Goal: Find contact information: Find contact information

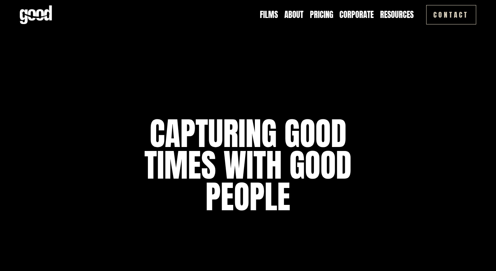
click at [327, 13] on link "Pricing" at bounding box center [321, 15] width 23 height 12
click at [325, 14] on link "Pricing" at bounding box center [321, 15] width 23 height 12
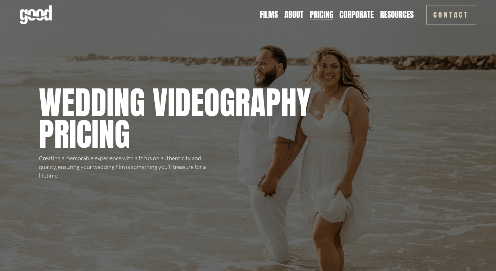
click at [360, 16] on link "Corporate" at bounding box center [356, 15] width 34 height 12
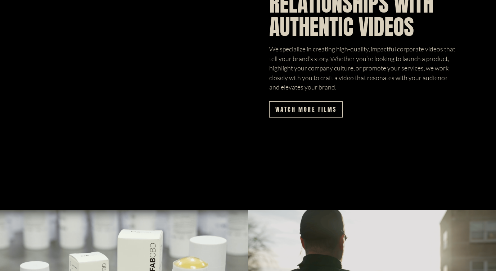
scroll to position [192, 0]
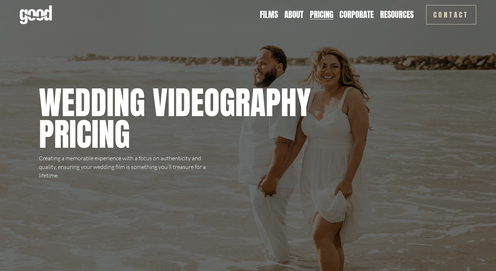
click at [348, 18] on link "Corporate" at bounding box center [356, 15] width 34 height 12
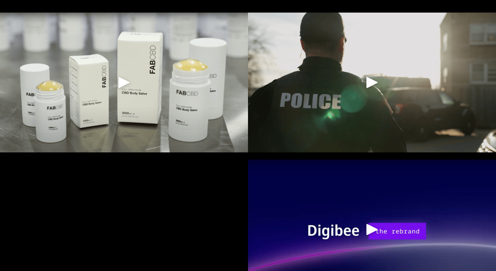
scroll to position [605, 0]
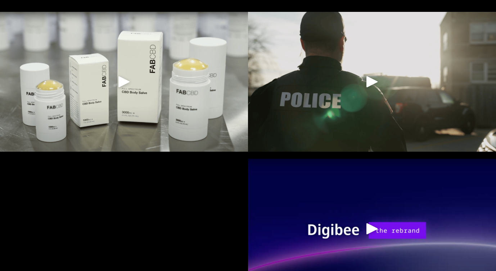
click at [119, 83] on div "Play" at bounding box center [123, 81] width 17 height 17
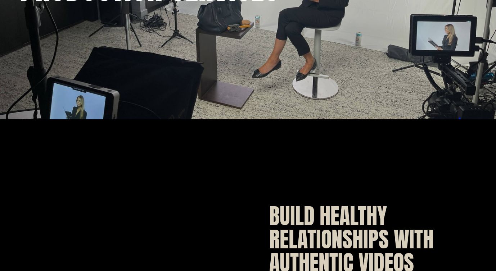
scroll to position [0, 0]
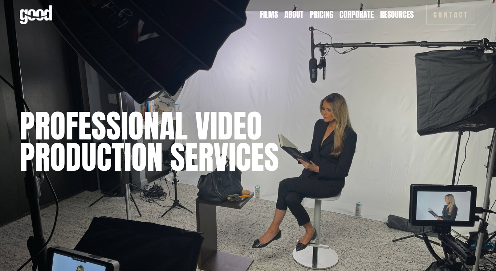
click at [443, 13] on link "Contact" at bounding box center [451, 14] width 50 height 19
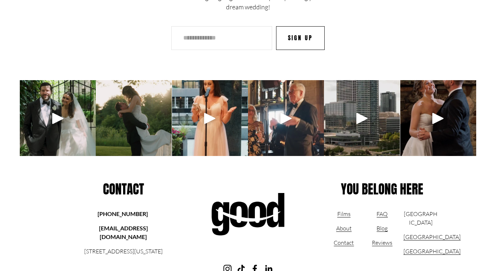
scroll to position [1132, 0]
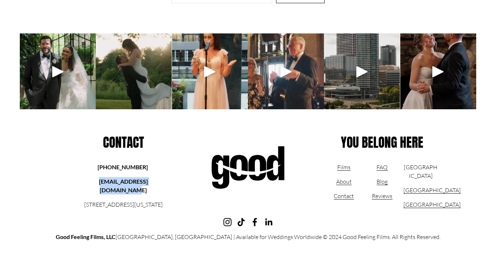
drag, startPoint x: 162, startPoint y: 181, endPoint x: 81, endPoint y: 179, distance: 81.3
click at [81, 179] on p "[EMAIL_ADDRESS][DOMAIN_NAME]" at bounding box center [123, 185] width 92 height 17
copy strong "[EMAIL_ADDRESS][DOMAIN_NAME]"
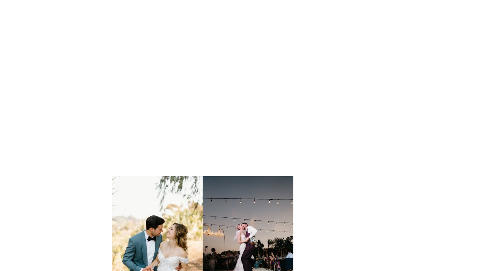
scroll to position [0, 0]
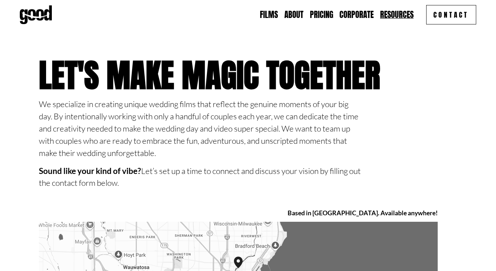
click at [297, 14] on link "About" at bounding box center [293, 15] width 19 height 12
